Goal: Information Seeking & Learning: Find specific fact

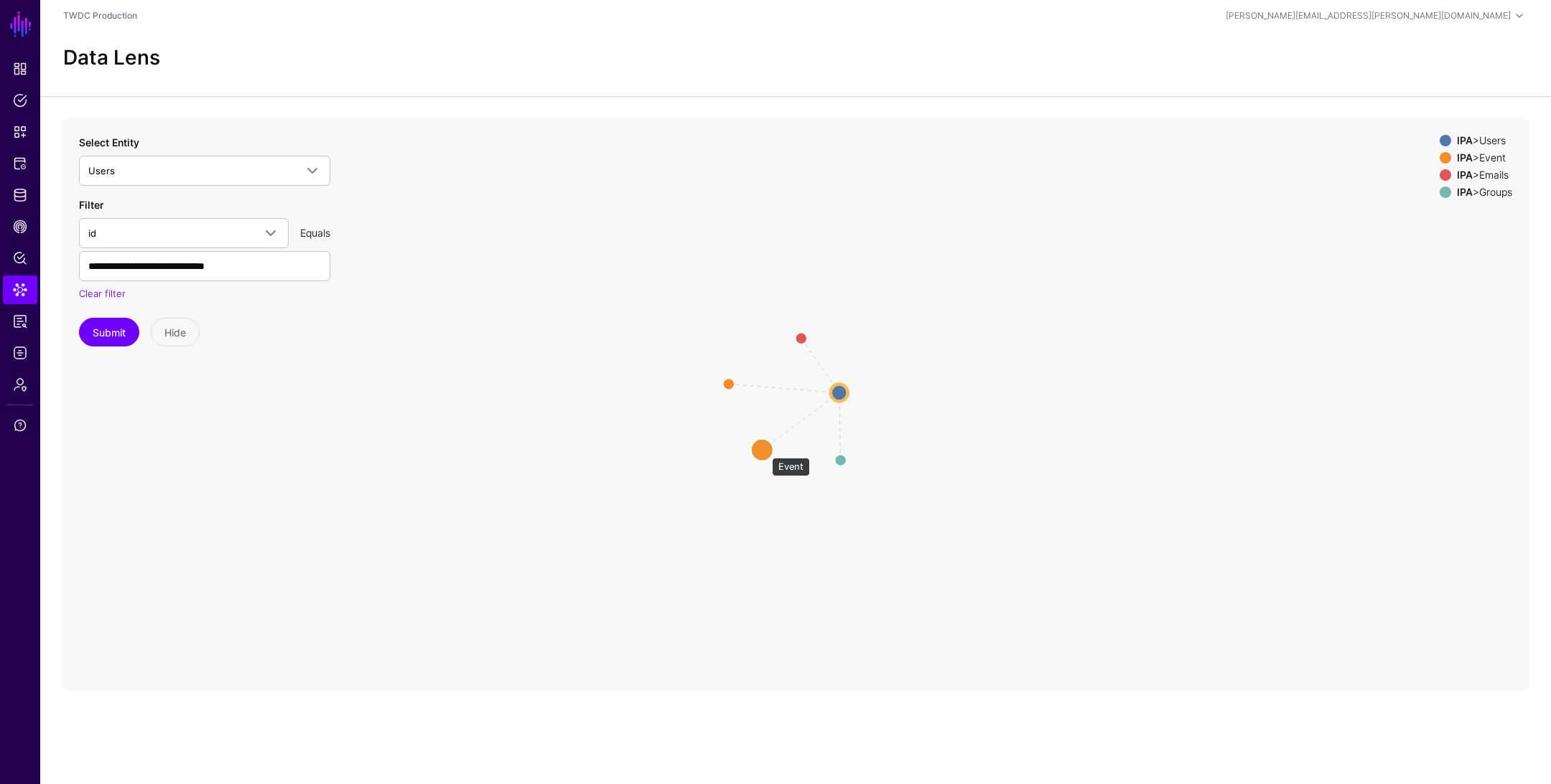
click at [764, 450] on circle at bounding box center [762, 450] width 23 height 23
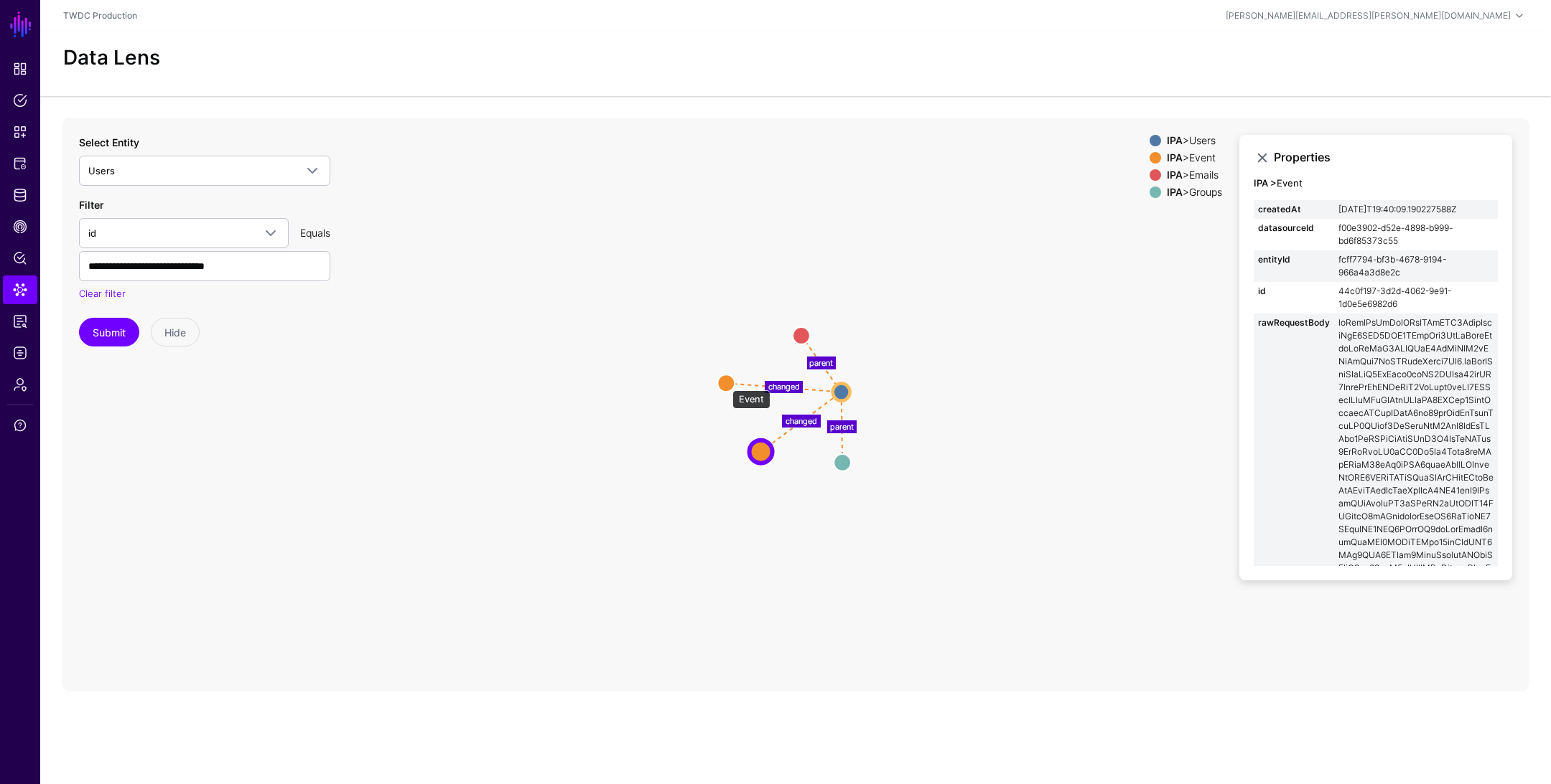
click at [725, 384] on circle at bounding box center [726, 383] width 17 height 17
click at [232, 276] on input "**********" at bounding box center [205, 266] width 251 height 30
click at [757, 456] on circle at bounding box center [760, 453] width 17 height 17
click at [722, 384] on circle at bounding box center [724, 382] width 17 height 17
click at [746, 426] on icon "changed parent parent changed Users Users Event Event Emails Emails Groups Grou…" at bounding box center [795, 404] width 1467 height 574
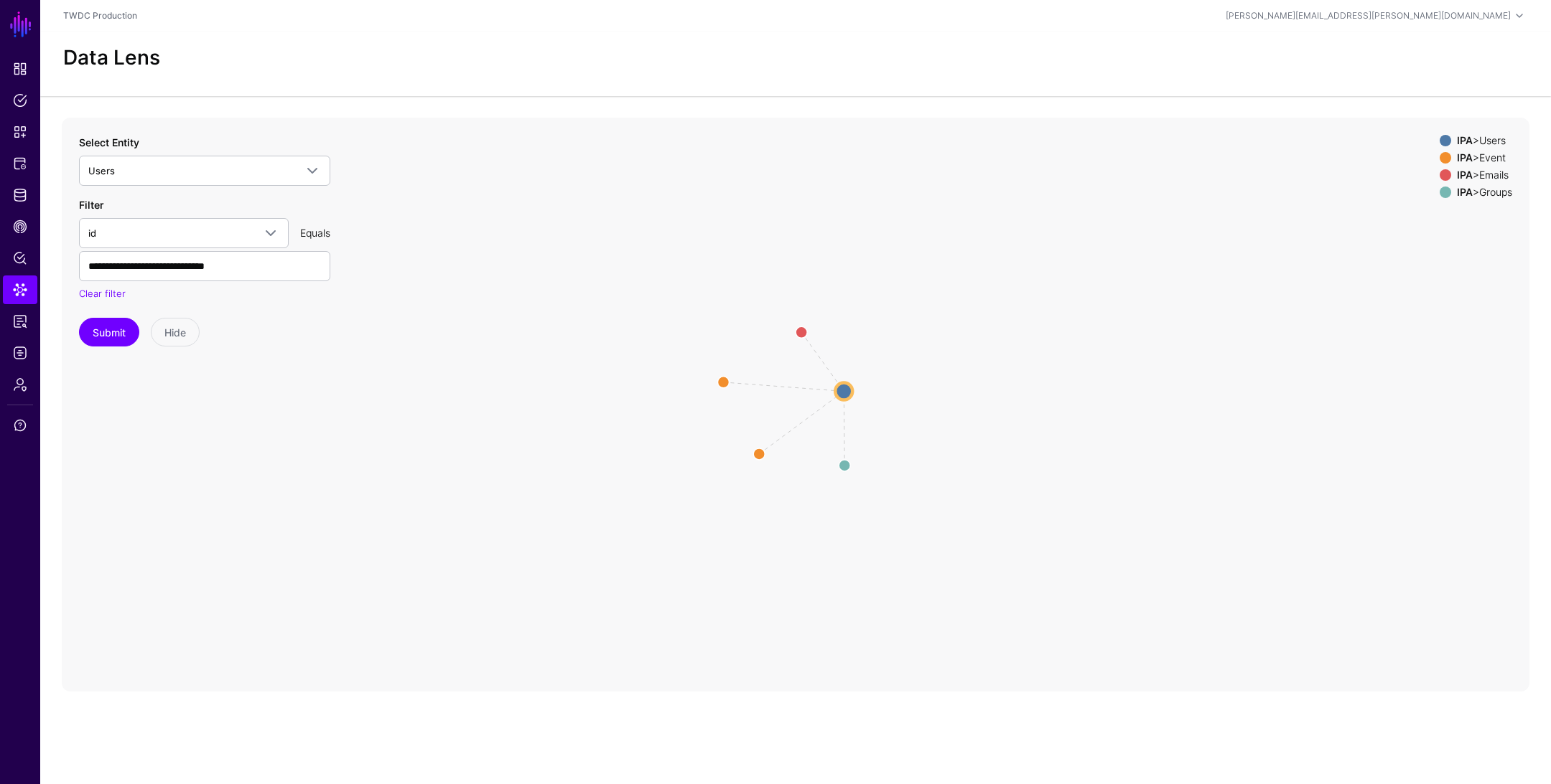
click at [746, 426] on icon "changed parent parent changed Users Users Event Event Emails Emails Groups Grou…" at bounding box center [795, 404] width 1467 height 574
click at [724, 378] on circle at bounding box center [723, 382] width 23 height 23
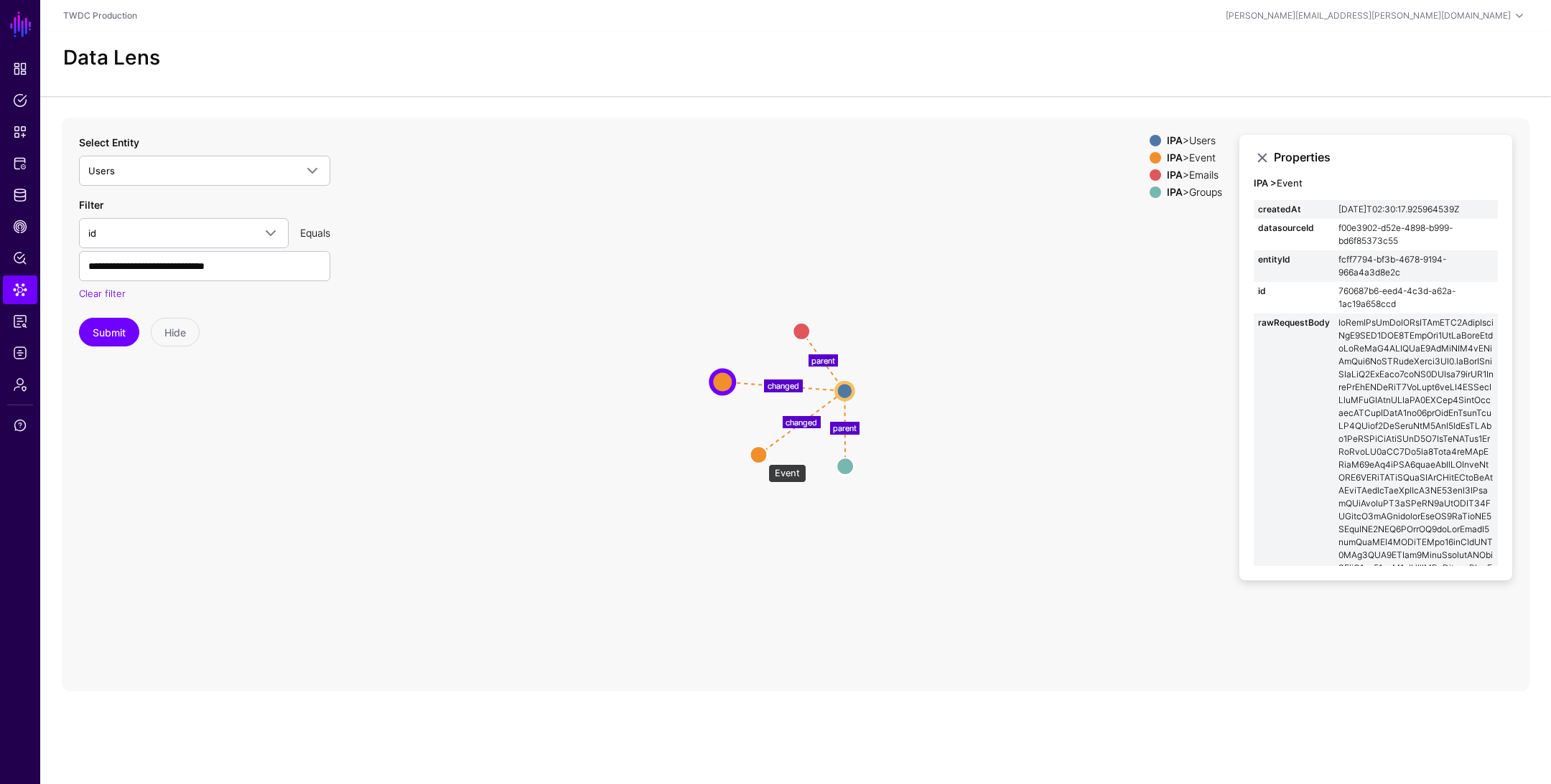
click at [761, 457] on circle at bounding box center [758, 455] width 17 height 17
click at [718, 380] on circle at bounding box center [722, 381] width 17 height 17
click at [757, 456] on circle at bounding box center [757, 456] width 17 height 17
click at [717, 383] on circle at bounding box center [721, 381] width 17 height 17
drag, startPoint x: 1410, startPoint y: 307, endPoint x: 1336, endPoint y: 292, distance: 75.5
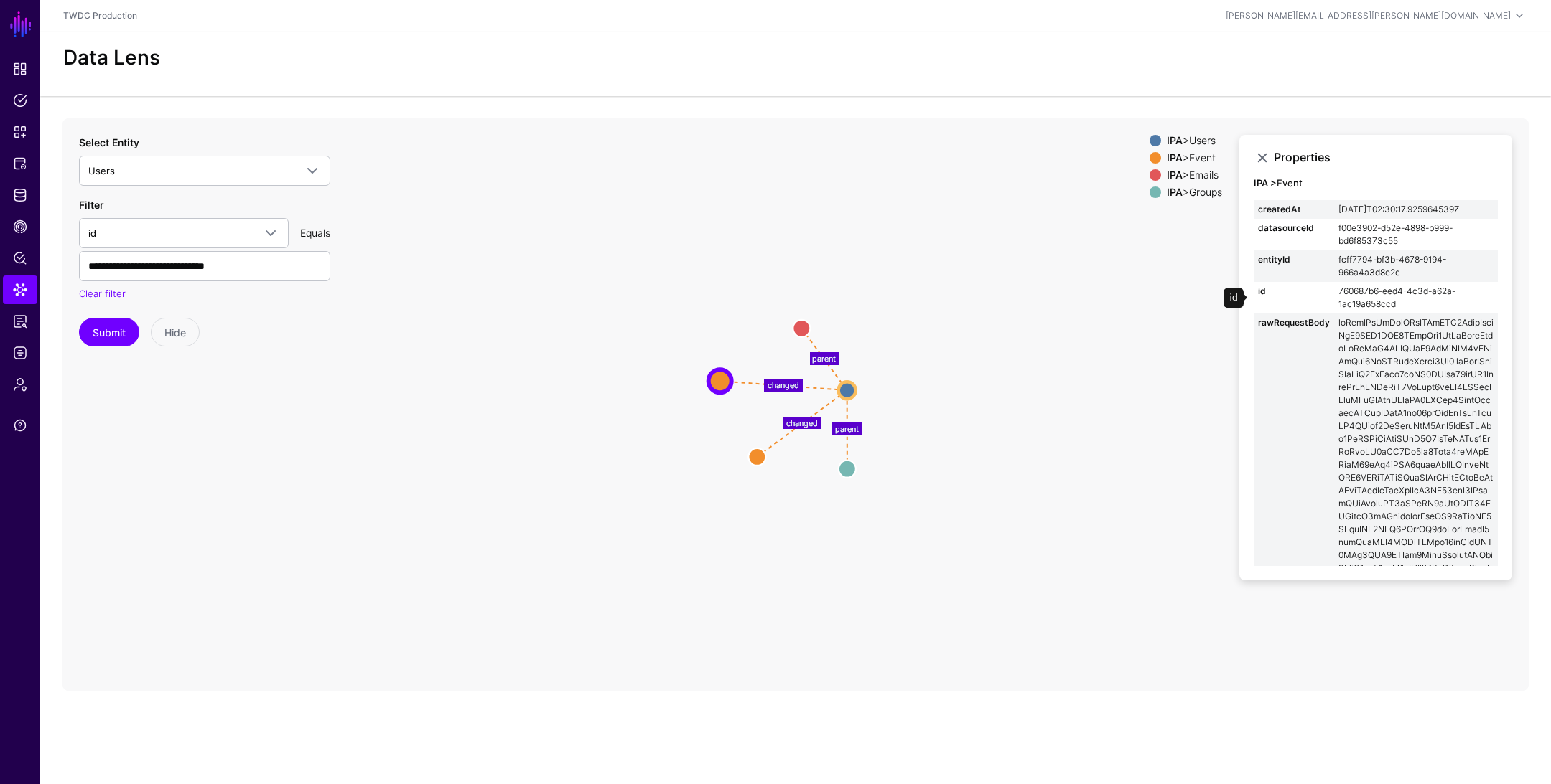
click at [1336, 292] on td "760687b6-eed4-4c3d-a62a-1ac19a658ccd" at bounding box center [1416, 297] width 164 height 32
copy td "760687b6-eed4-4c3d-a62a-1ac19a658ccd"
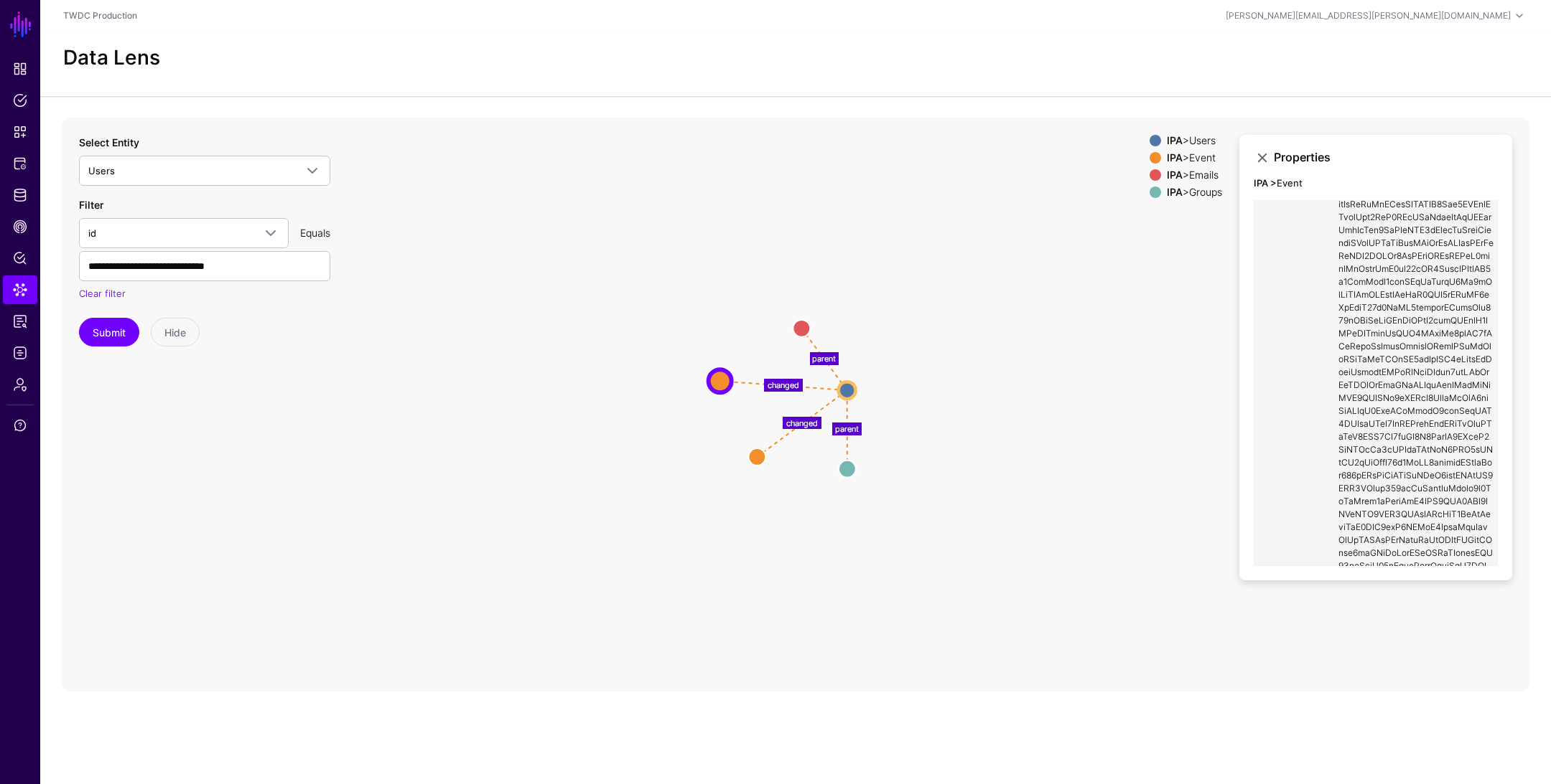
scroll to position [220, 0]
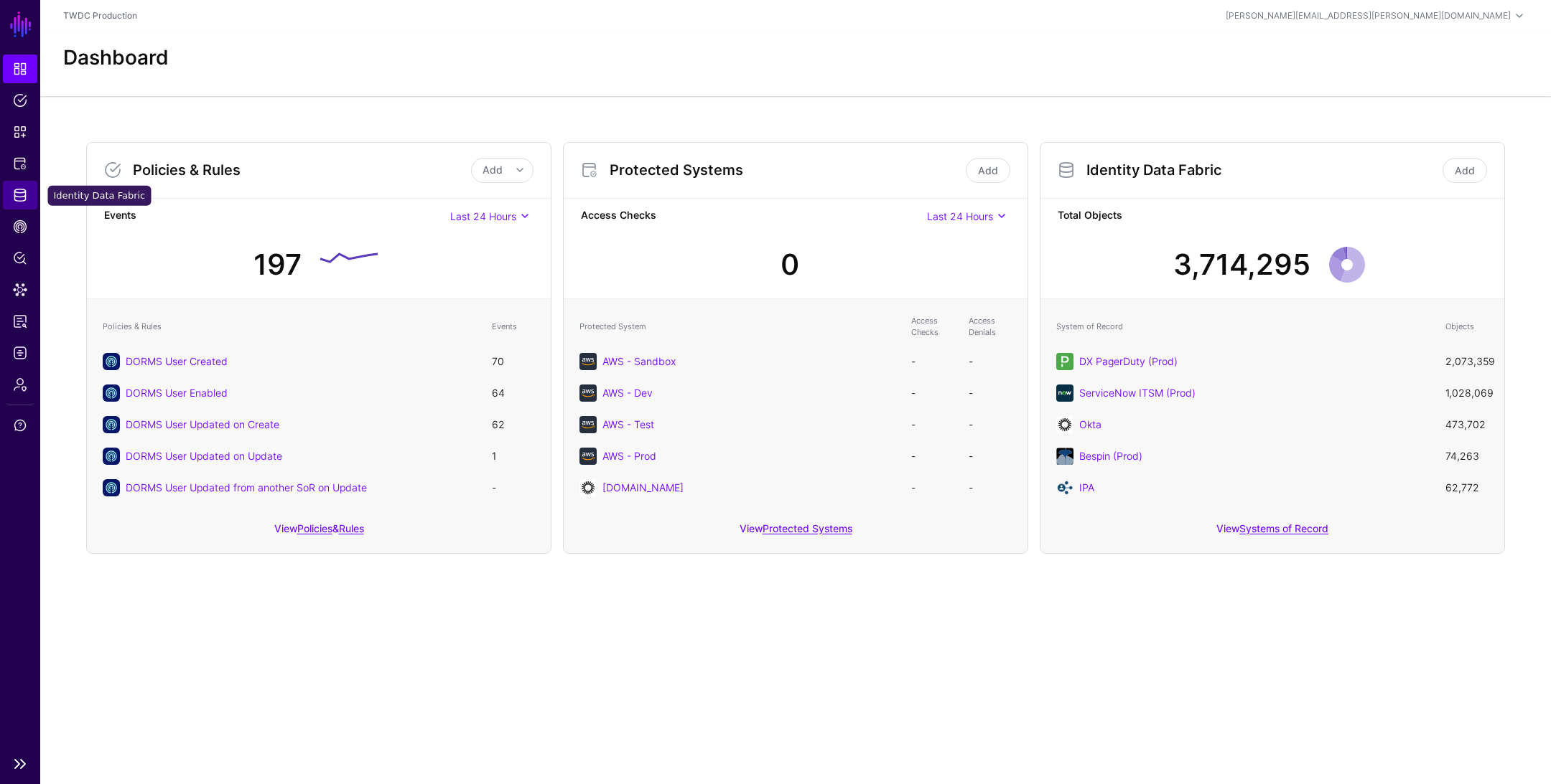
click at [22, 199] on span "Identity Data Fabric" at bounding box center [20, 195] width 15 height 15
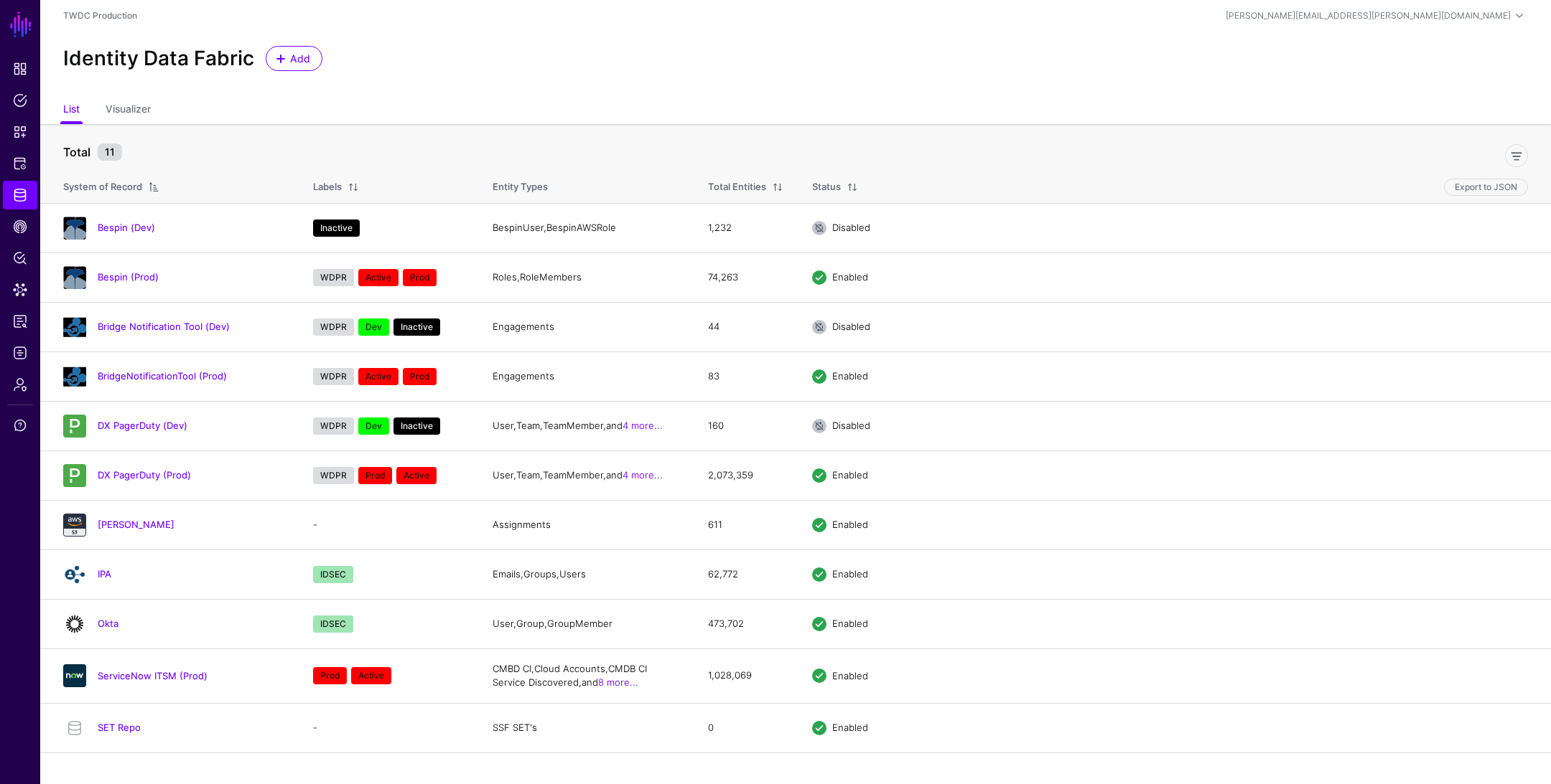
click at [98, 574] on link "IPA" at bounding box center [105, 573] width 14 height 12
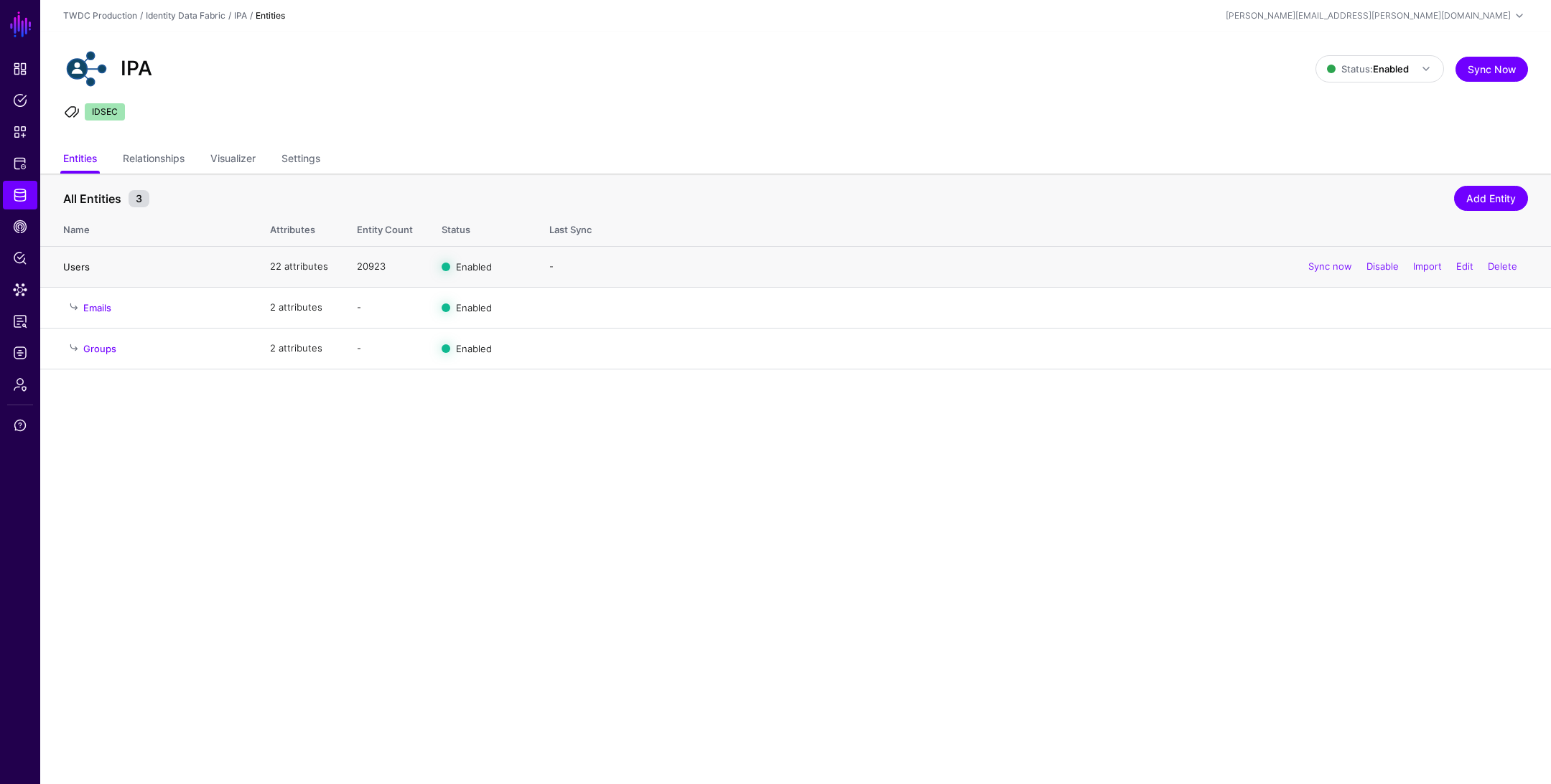
click at [76, 262] on link "Users" at bounding box center [76, 267] width 27 height 12
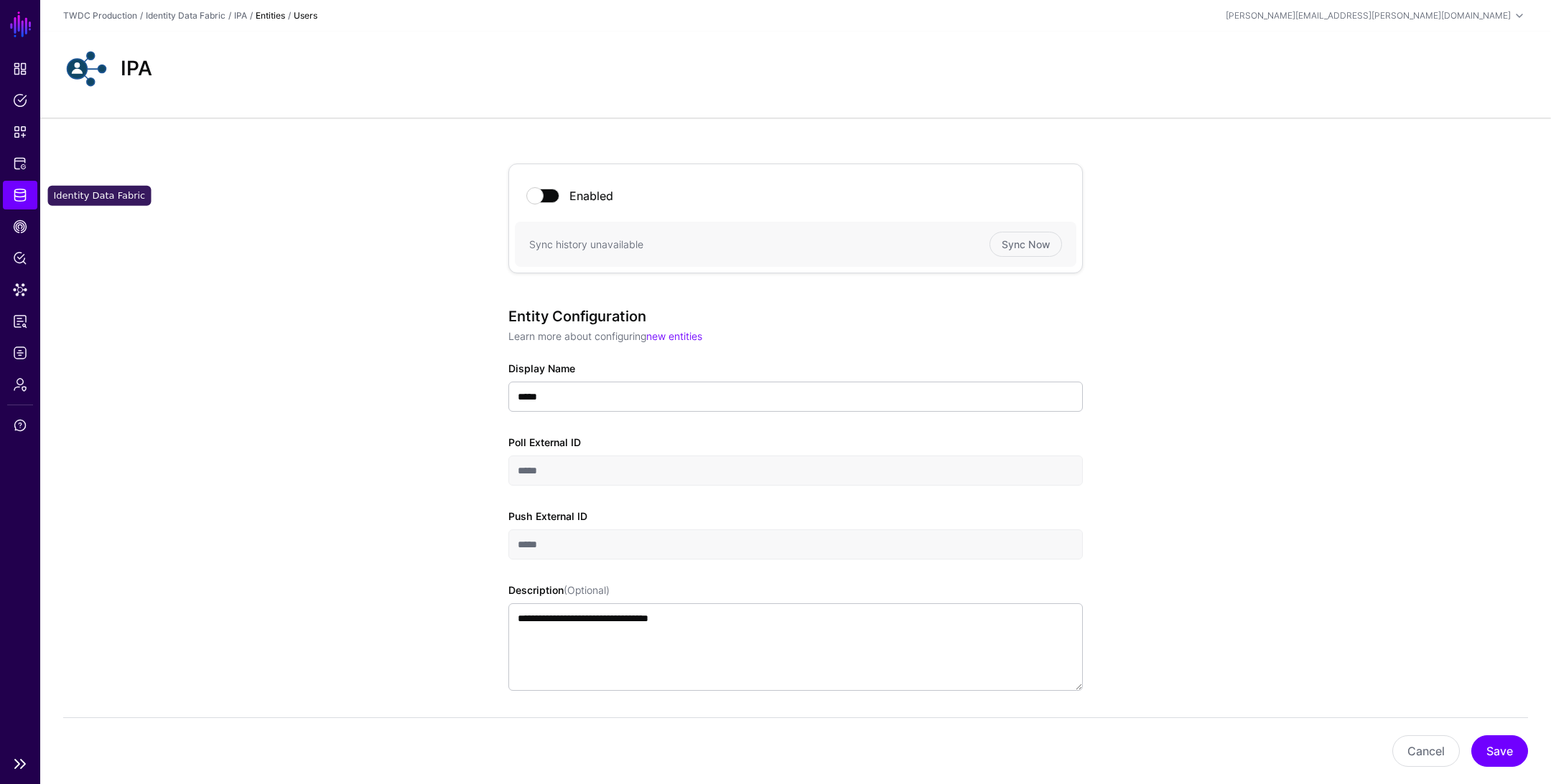
click at [22, 195] on span "Identity Data Fabric" at bounding box center [20, 195] width 15 height 15
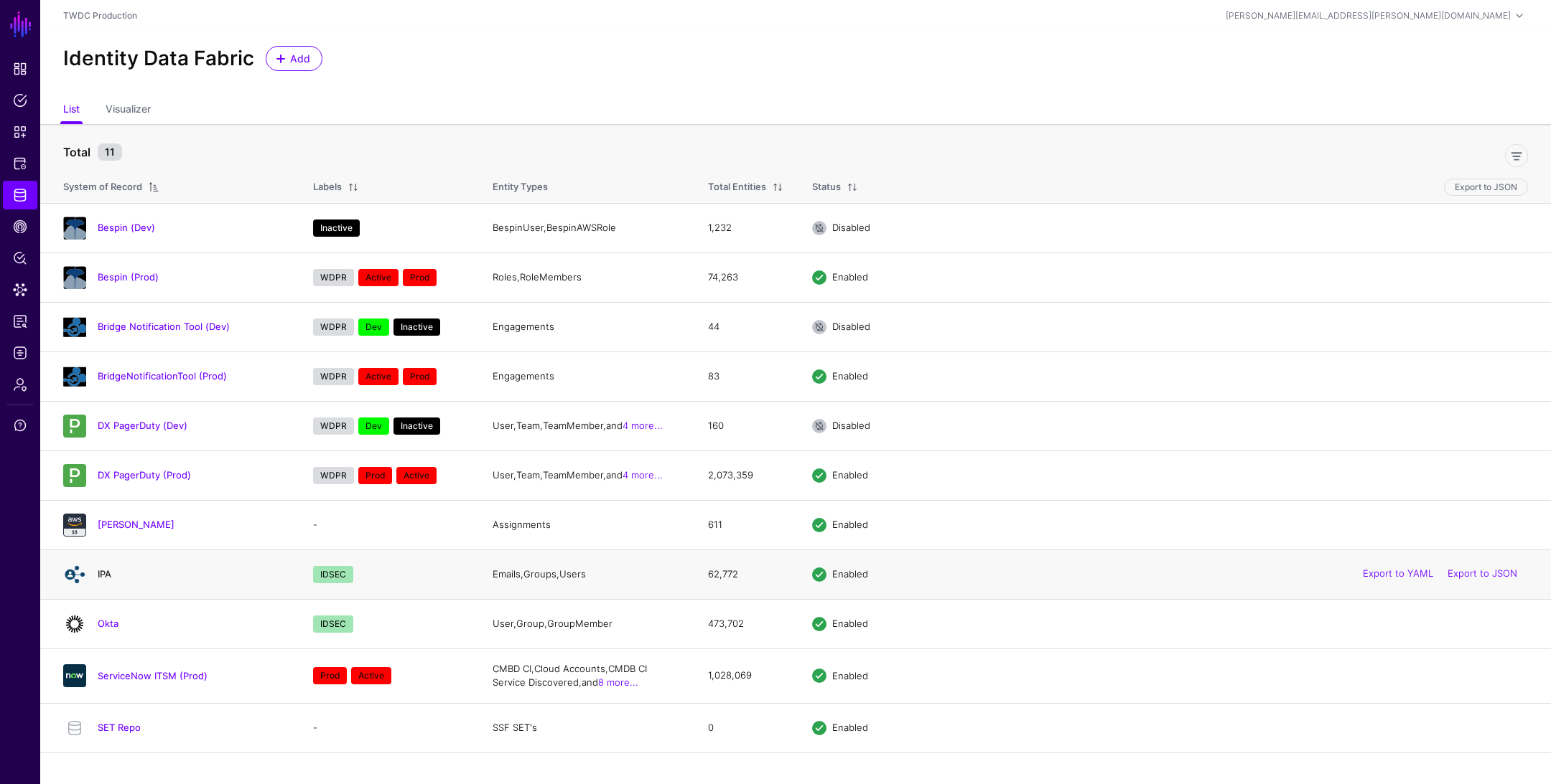
click at [105, 573] on link "IPA" at bounding box center [105, 573] width 14 height 12
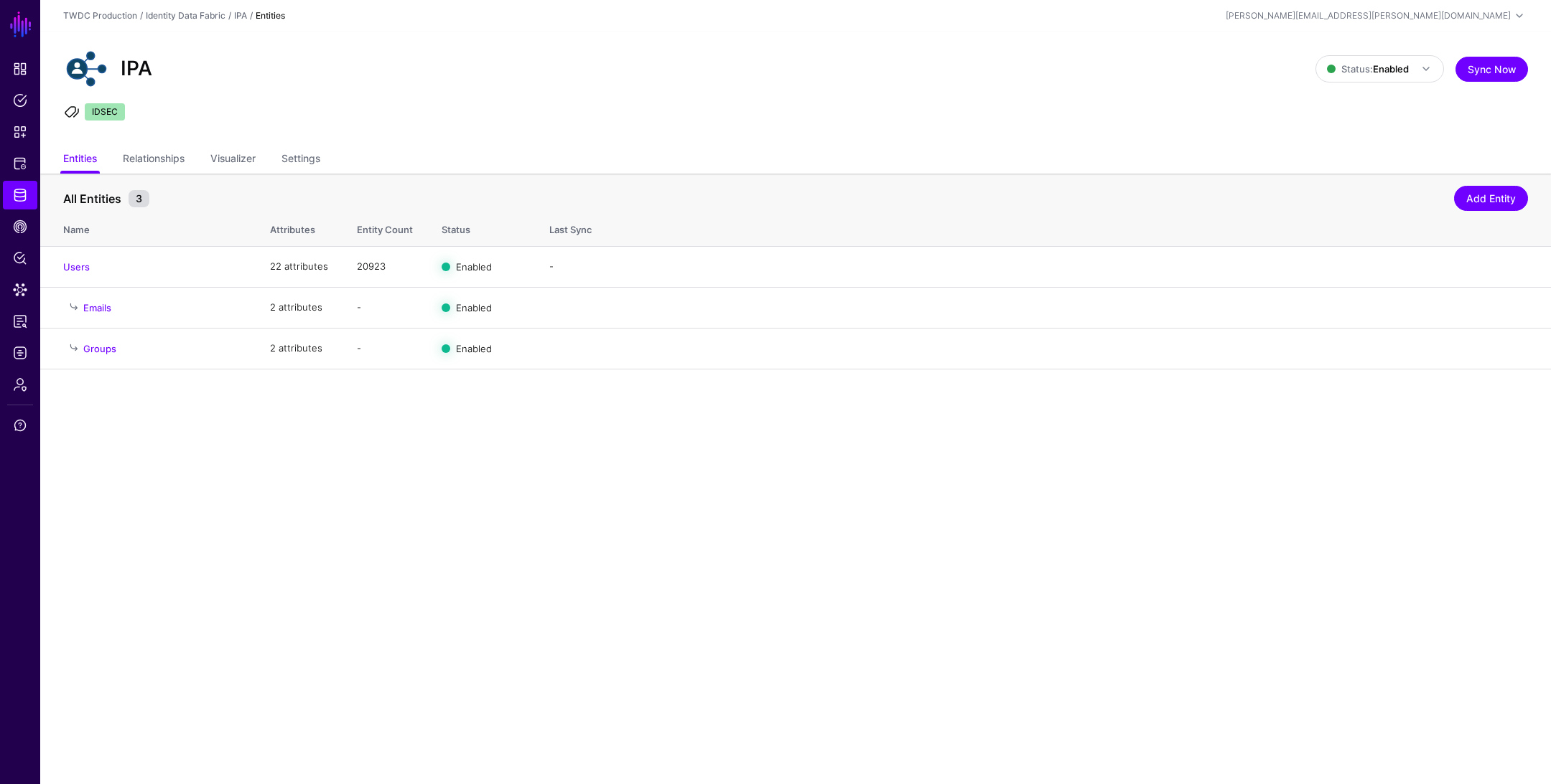
click at [582, 89] on div "IPA" at bounding box center [689, 69] width 1263 height 46
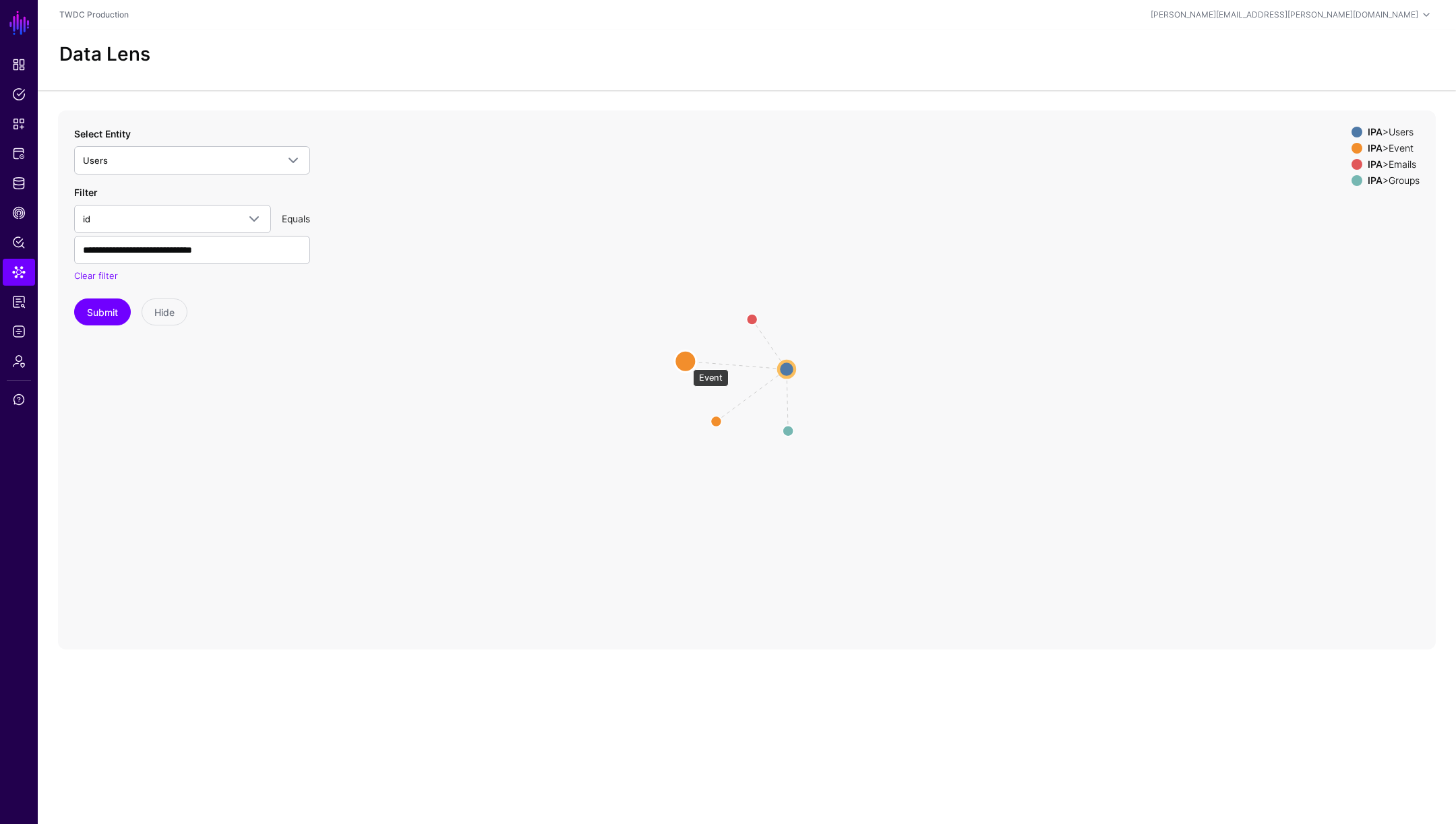
click at [686, 360] on circle at bounding box center [686, 361] width 22 height 22
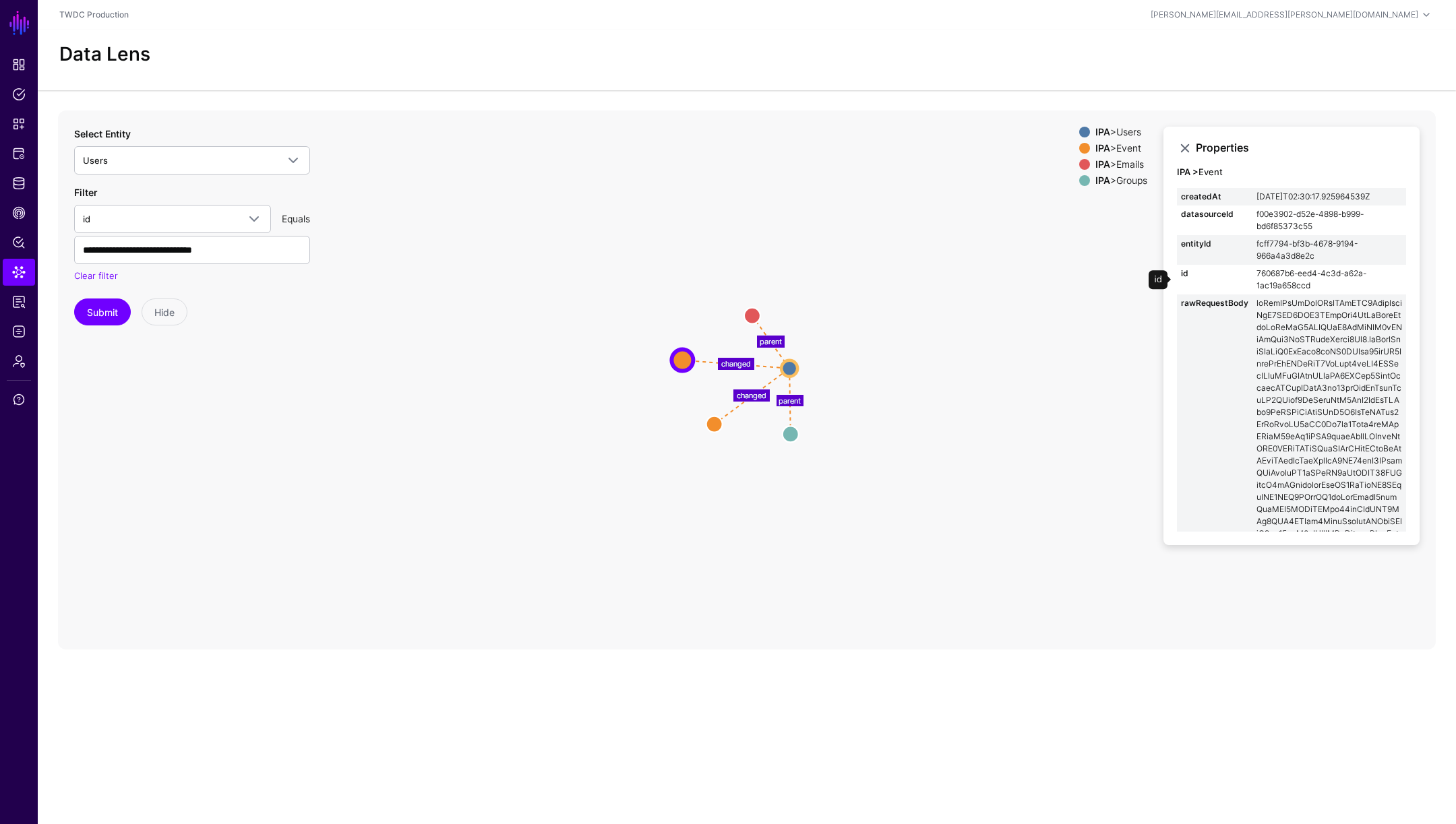
drag, startPoint x: 1315, startPoint y: 289, endPoint x: 1250, endPoint y: 276, distance: 66.3
click at [1250, 276] on tr "id 760687b6-eed4-4c3d-a62a-1ac19a658ccd" at bounding box center [1291, 279] width 229 height 30
copy tr "760687b6-eed4-4c3d-a62a-1ac19a658ccd"
